Goal: Check status

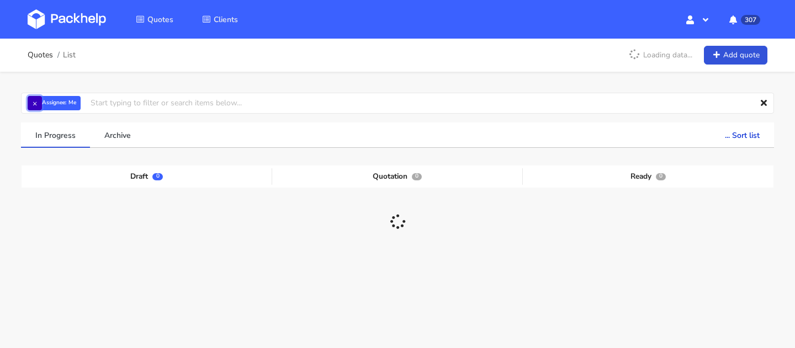
click at [33, 100] on button "×" at bounding box center [35, 103] width 14 height 14
click at [62, 100] on input "text" at bounding box center [397, 103] width 753 height 21
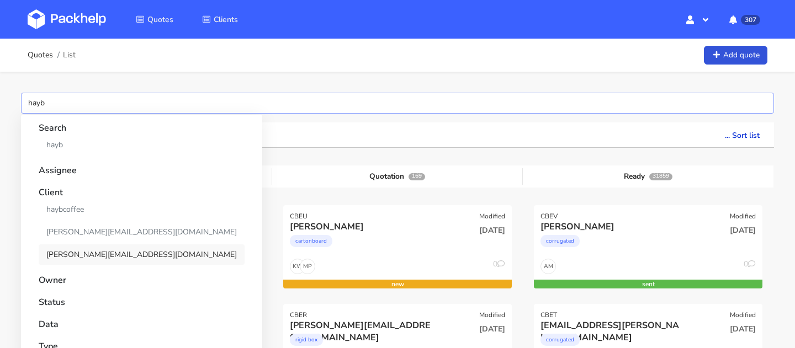
type input "hayb"
click at [95, 262] on link "[PERSON_NAME][EMAIL_ADDRESS][DOMAIN_NAME]" at bounding box center [142, 254] width 206 height 20
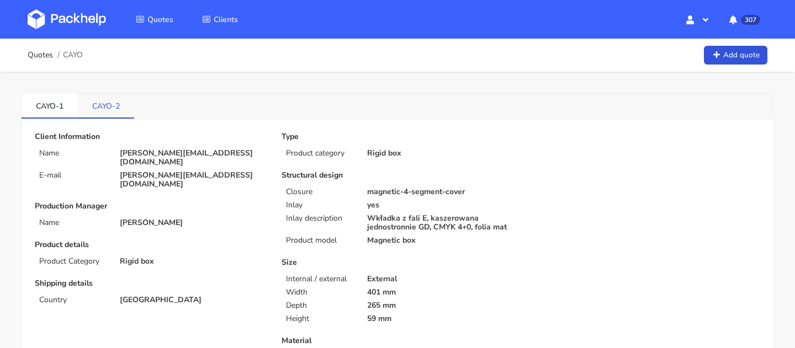
click at [127, 110] on link "CAYO-2" at bounding box center [106, 105] width 56 height 24
click at [153, 10] on link "Quotes" at bounding box center [155, 19] width 64 height 20
